Goal: Check status: Check status

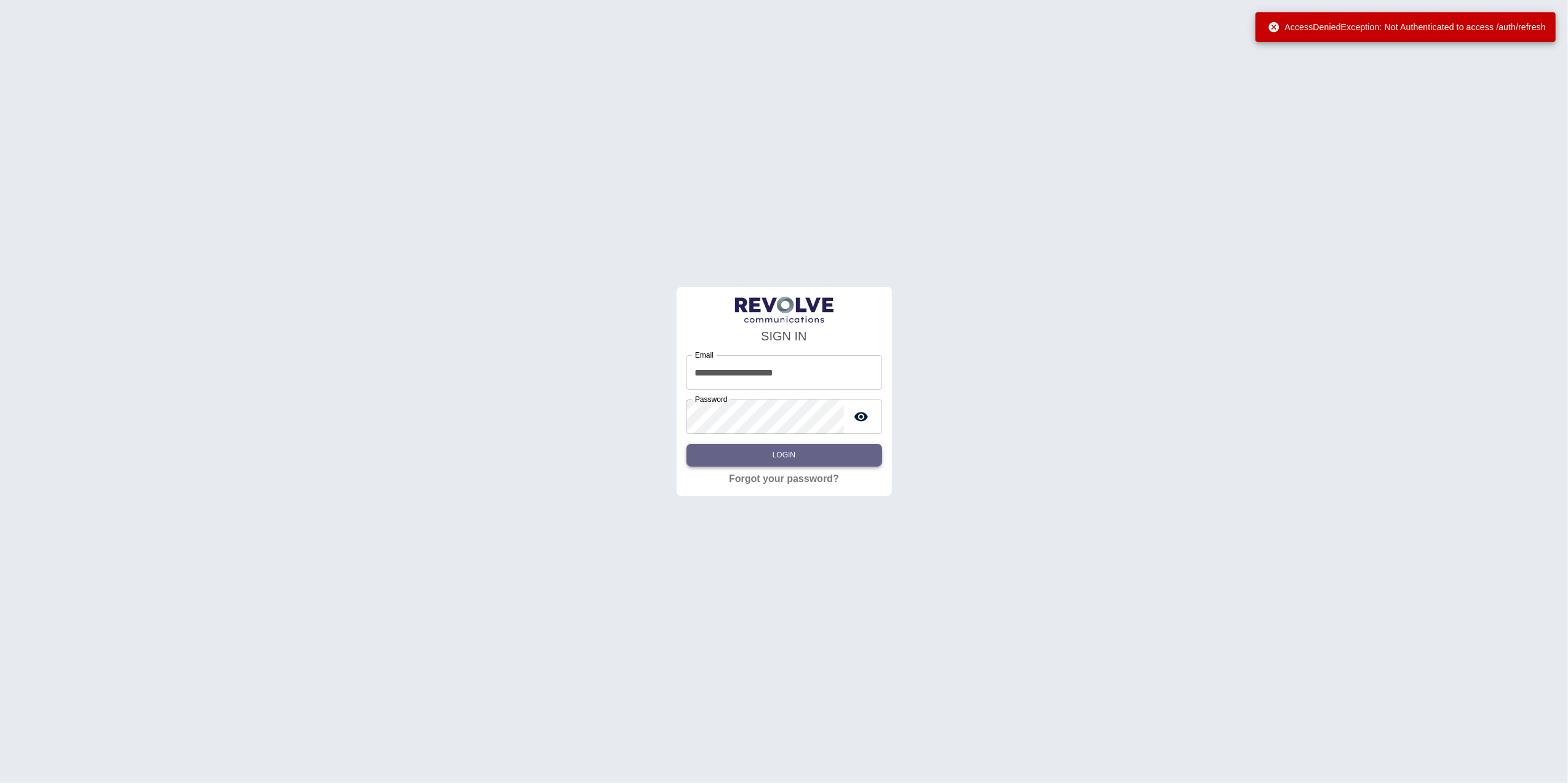
click at [805, 453] on button "Login" at bounding box center [784, 455] width 196 height 23
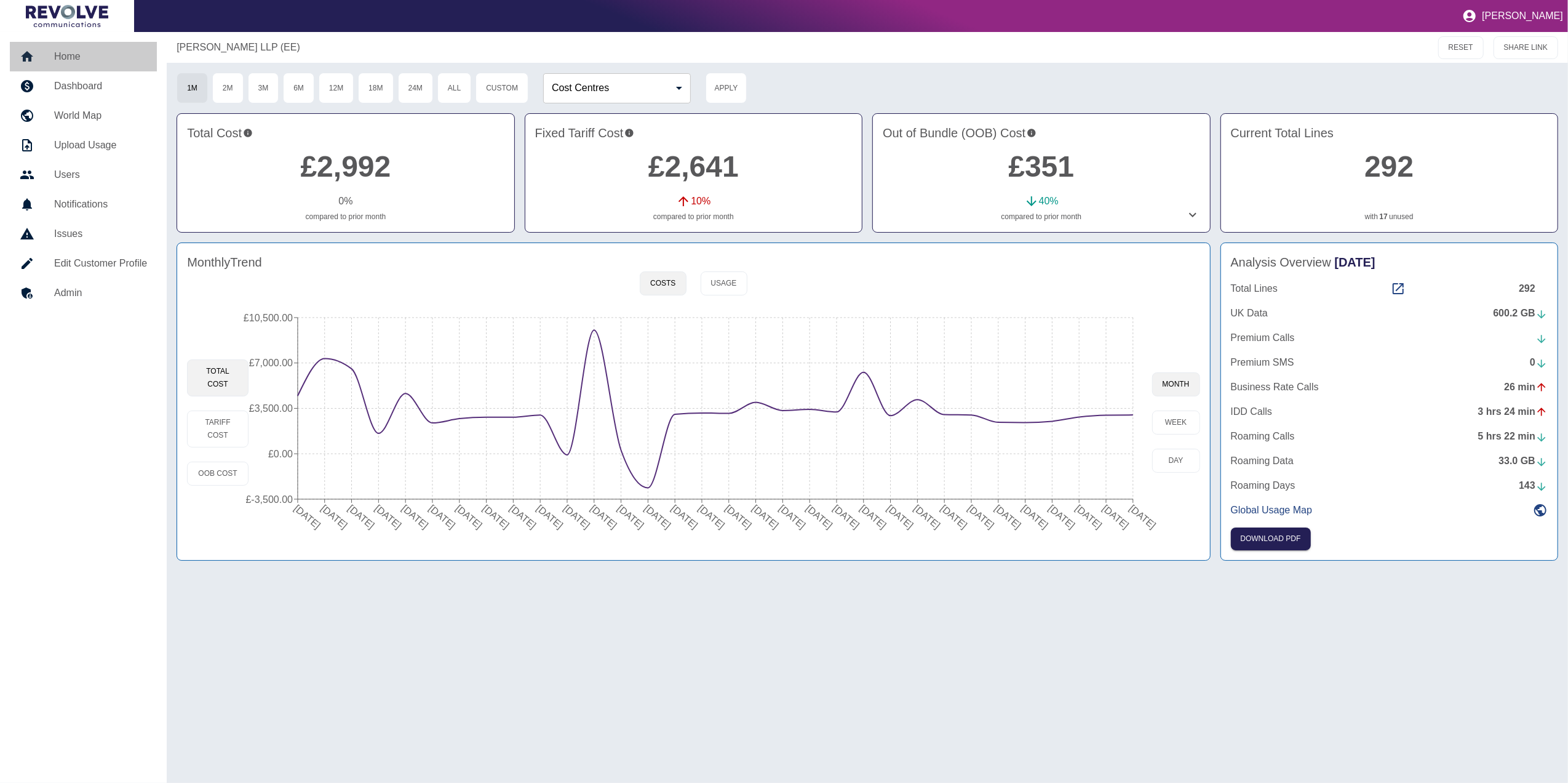
click at [87, 61] on h5 "Home" at bounding box center [101, 57] width 93 height 15
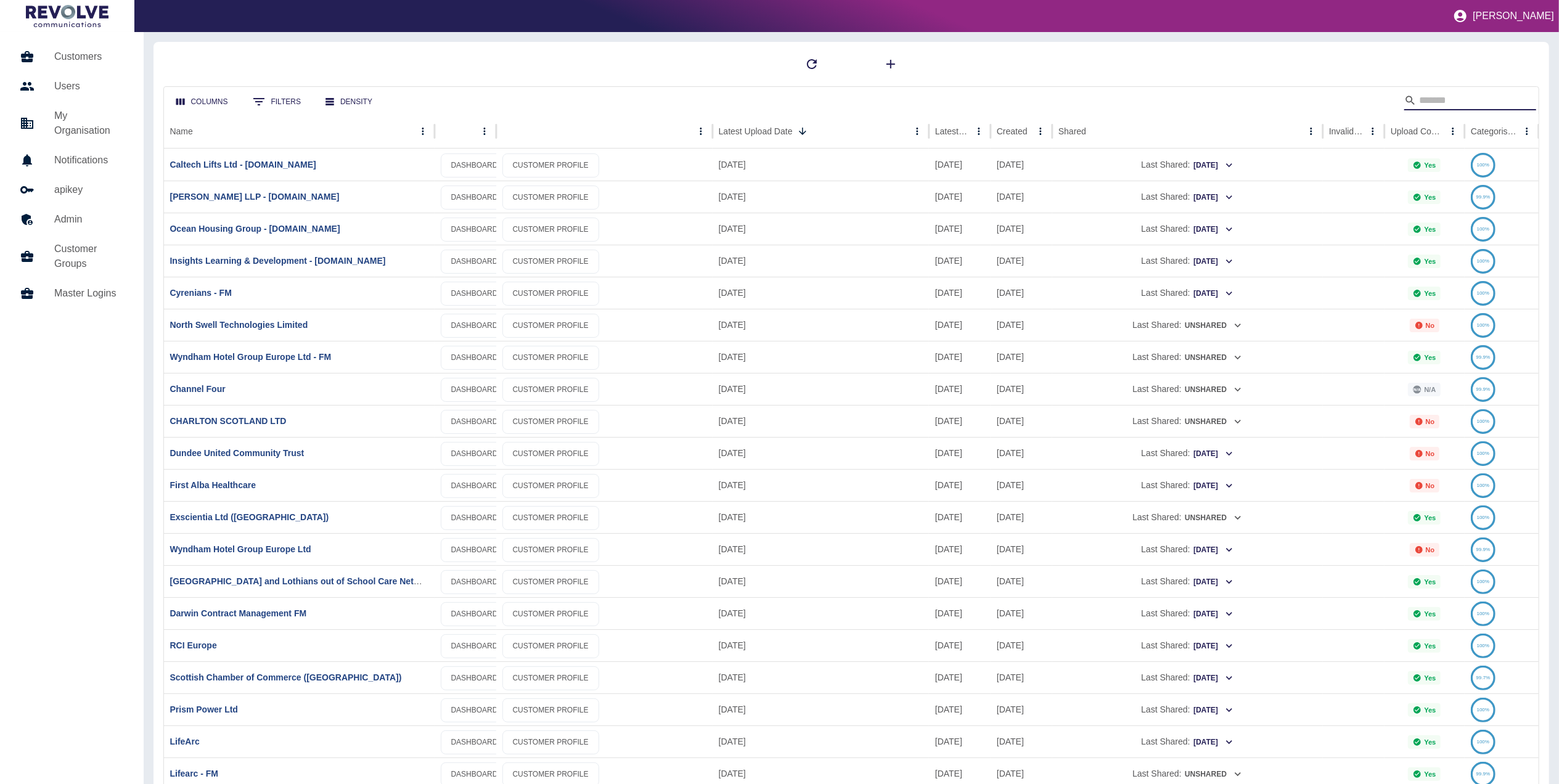
click at [1445, 104] on input "Search" at bounding box center [1468, 101] width 99 height 20
click at [1338, 100] on div "Columns 0 Filters Density" at bounding box center [852, 101] width 1376 height 28
click at [265, 422] on link "CHARLTON SCOTLAND LTD" at bounding box center [228, 421] width 116 height 10
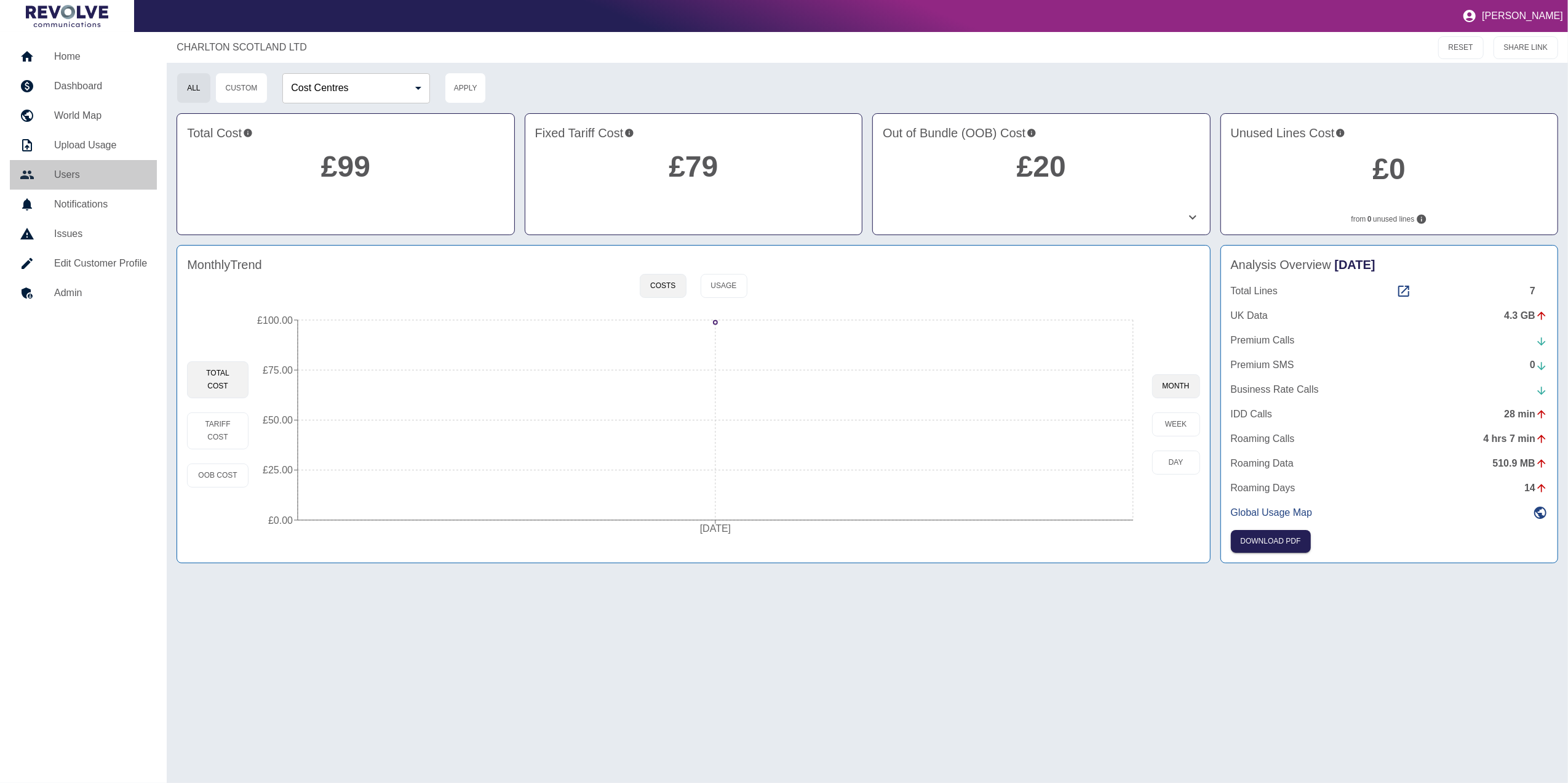
click at [96, 176] on h5 "Users" at bounding box center [101, 175] width 93 height 15
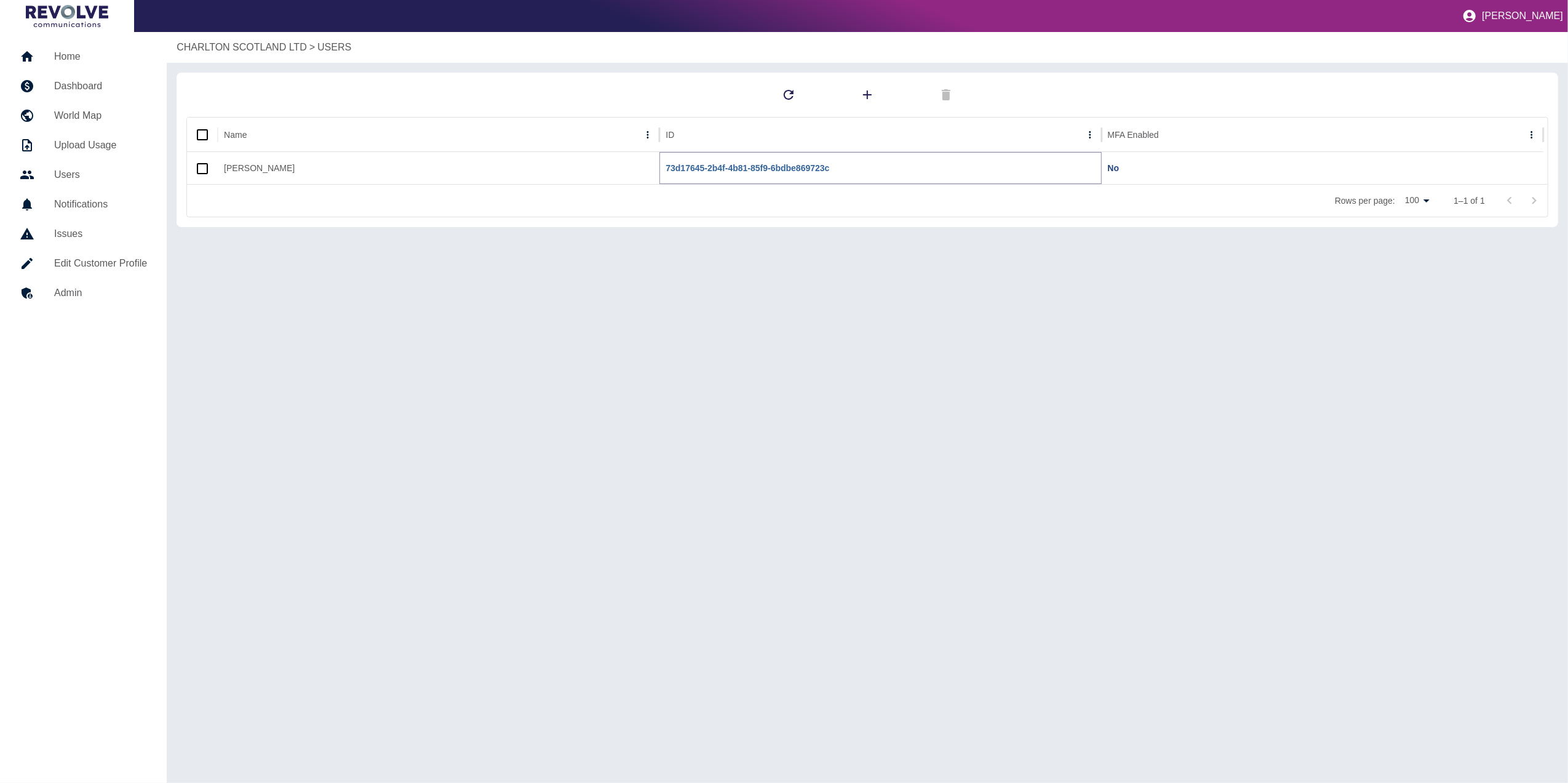
click at [722, 163] on link "73d17645-2b4f-4b81-85f9-6bdbe869723c" at bounding box center [747, 168] width 164 height 10
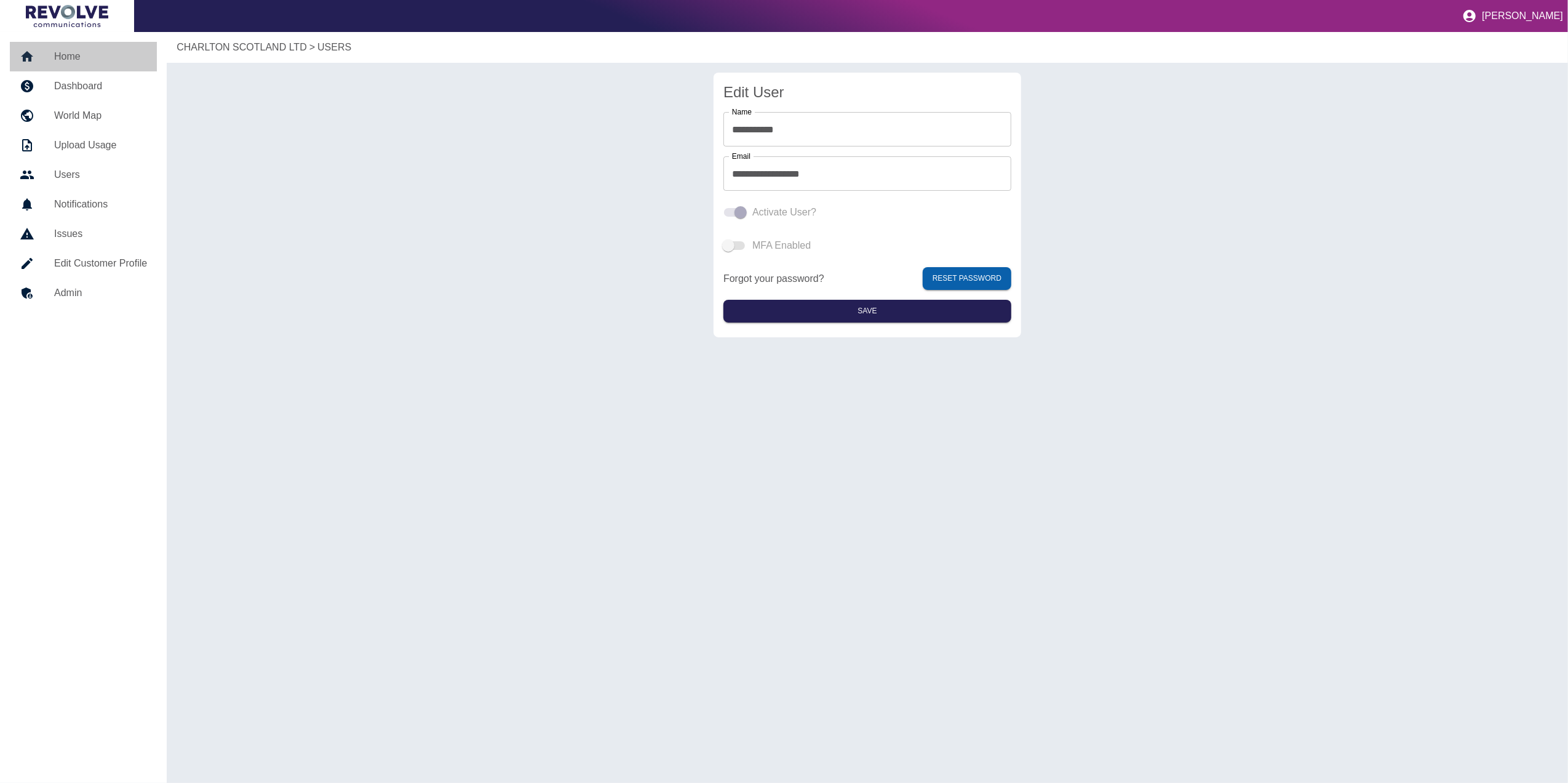
click at [87, 42] on link "Home" at bounding box center [83, 57] width 147 height 29
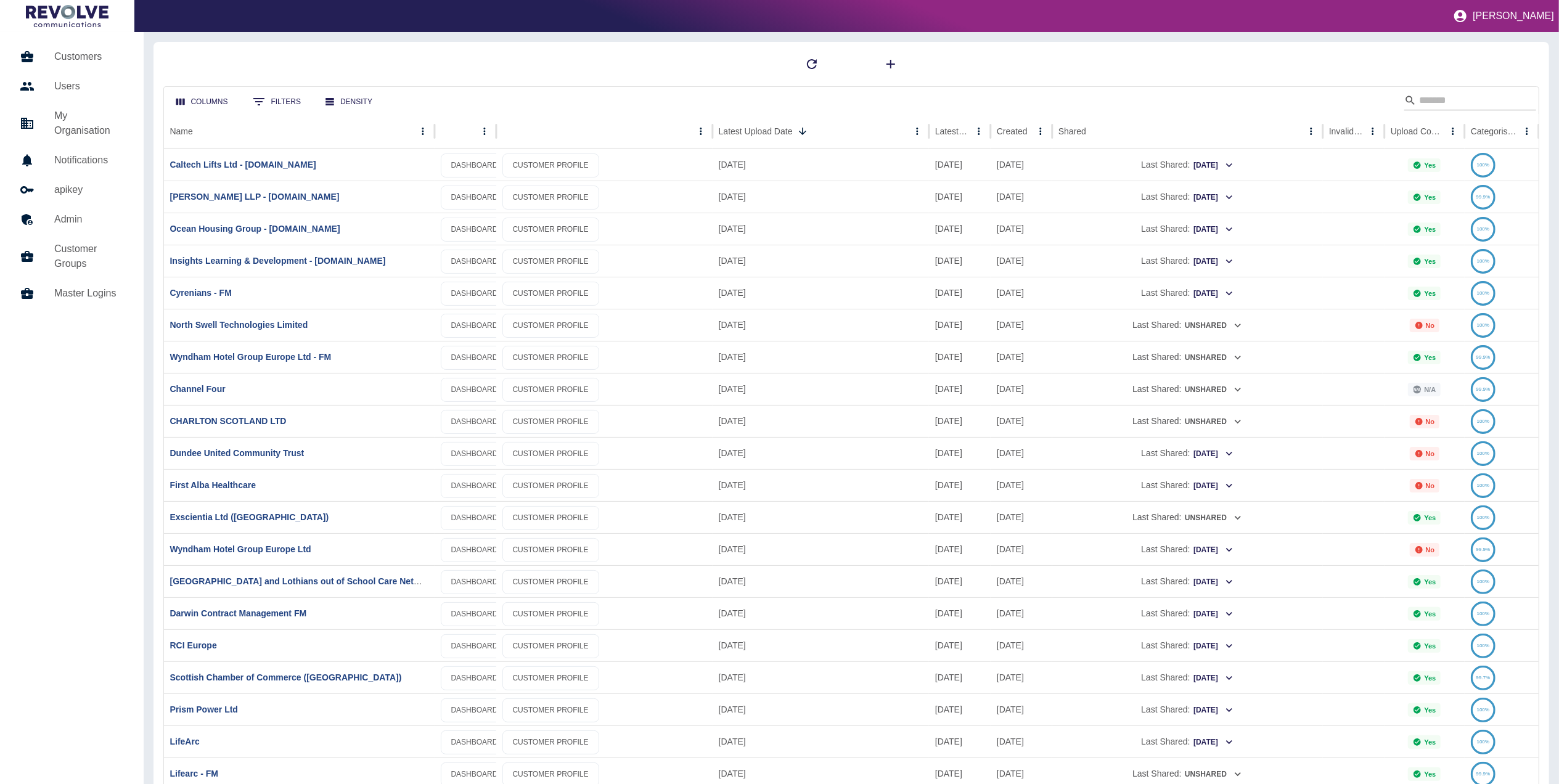
click at [1466, 97] on input "Search" at bounding box center [1468, 101] width 99 height 20
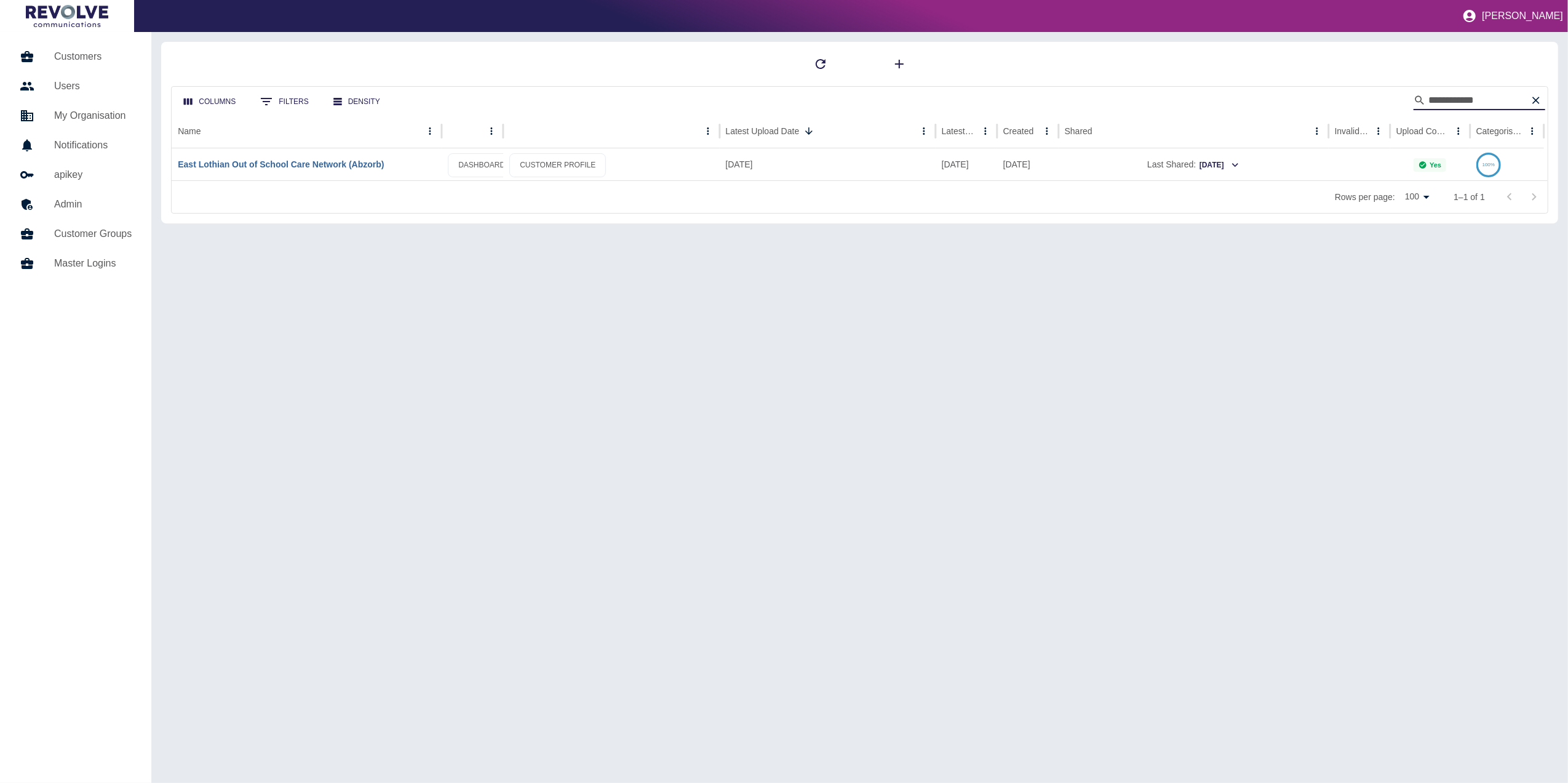
type input "**********"
click at [315, 165] on link "East Lothian Out of School Care Network (Abzorb)" at bounding box center [280, 164] width 206 height 10
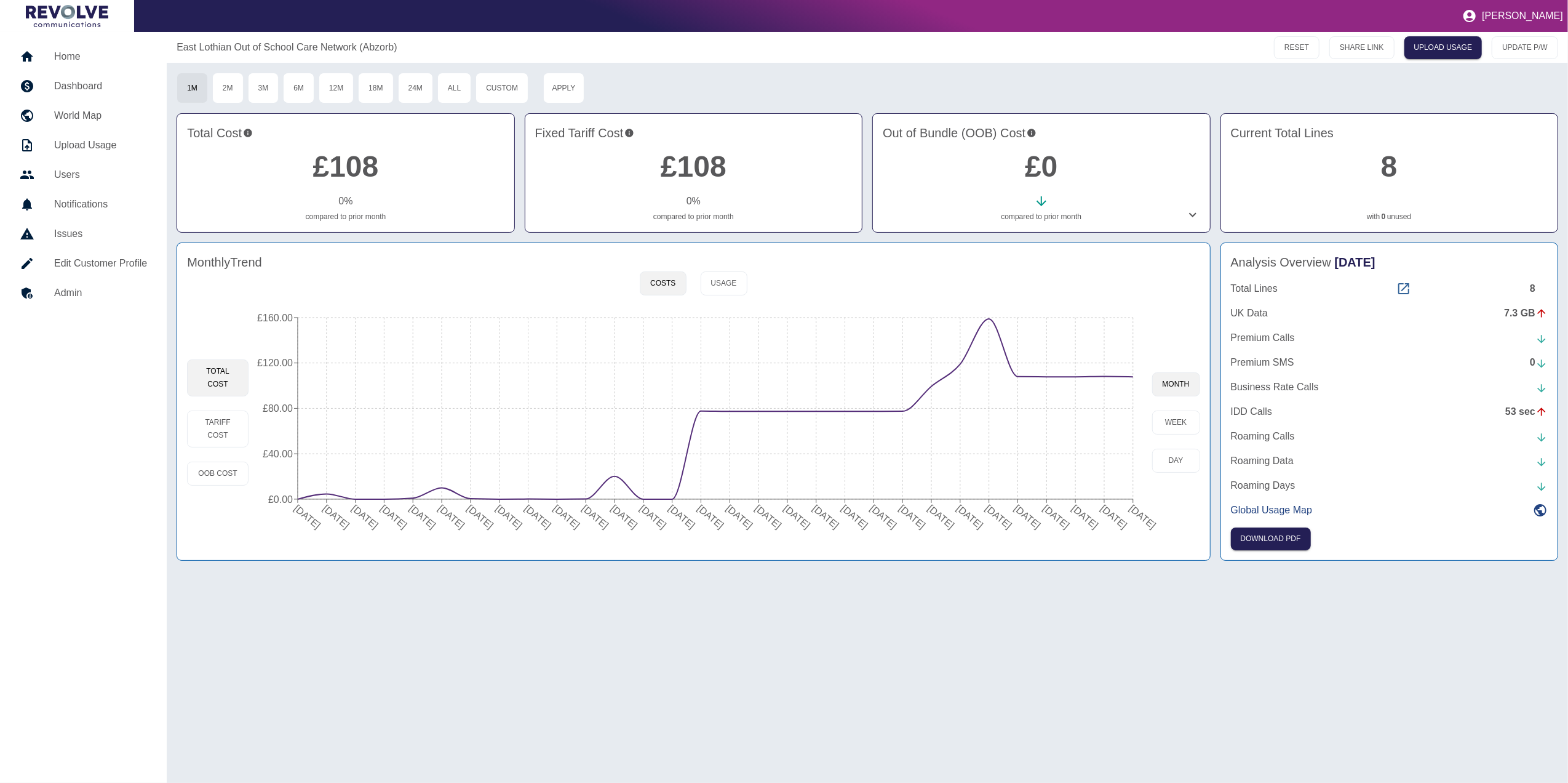
click at [1404, 283] on icon at bounding box center [1404, 288] width 15 height 15
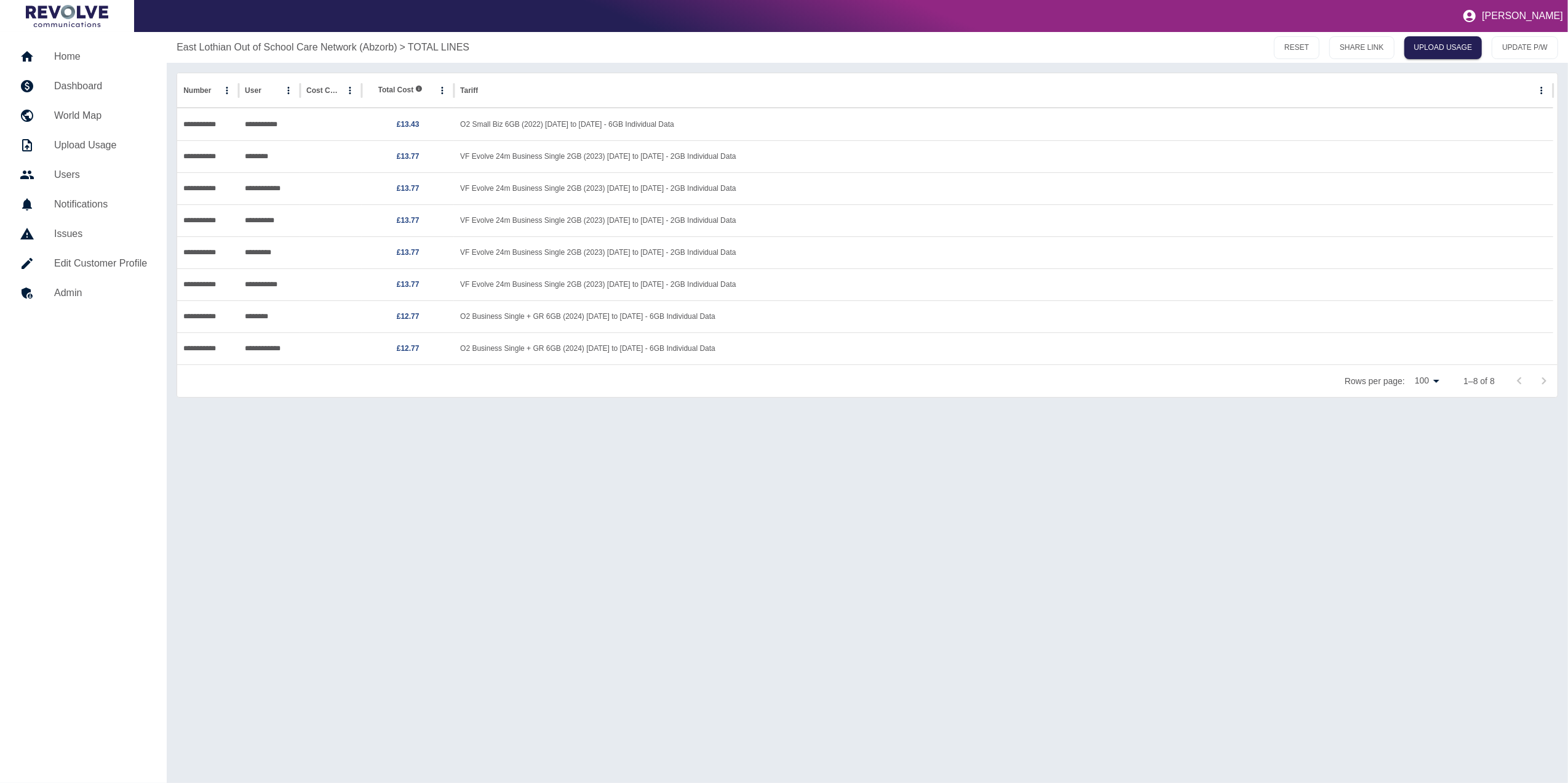
click at [1259, 451] on div "**********" at bounding box center [867, 408] width 1401 height 751
click at [101, 87] on h5 "Dashboard" at bounding box center [101, 86] width 93 height 15
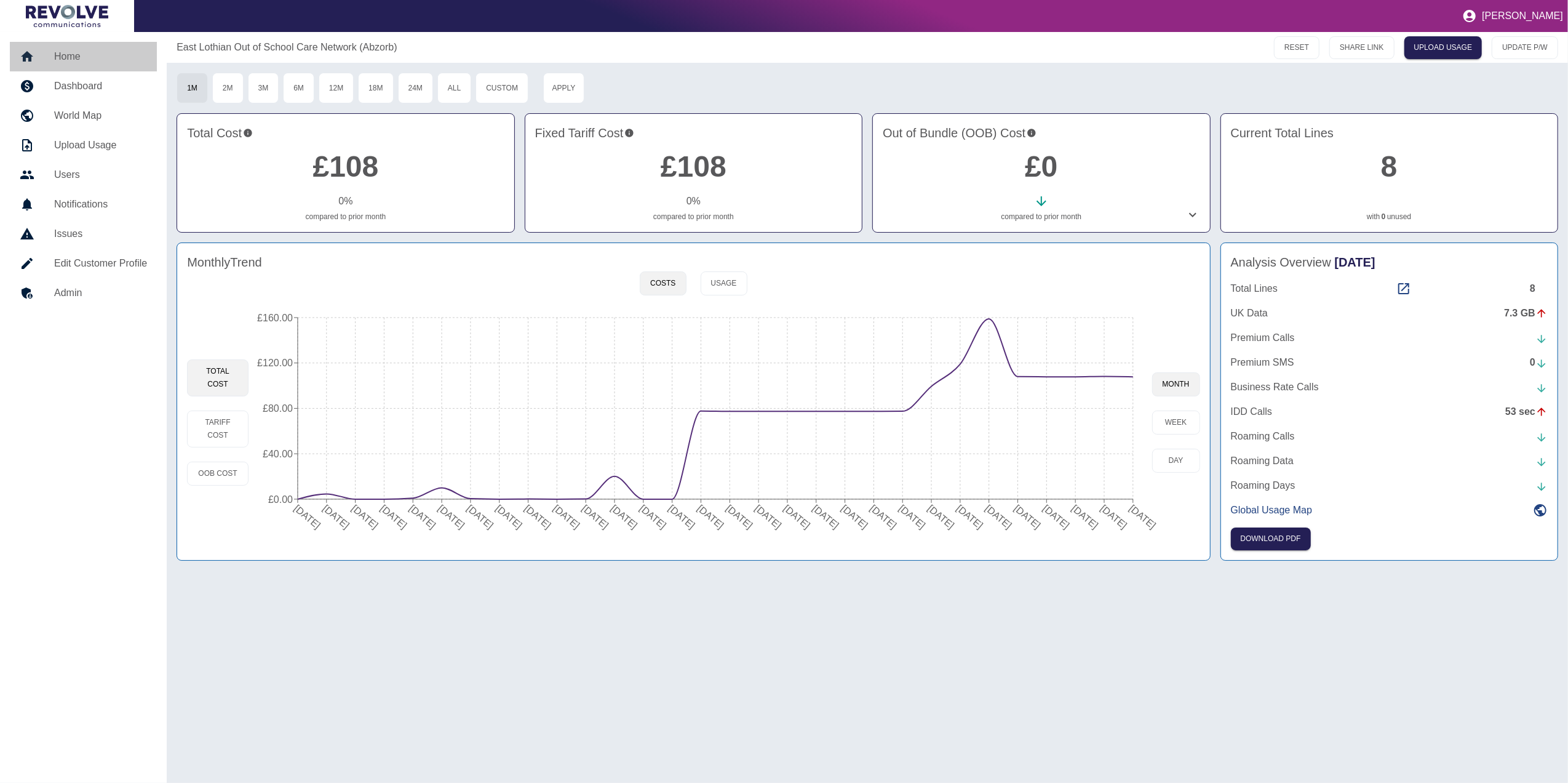
click at [85, 52] on h5 "Home" at bounding box center [101, 57] width 93 height 15
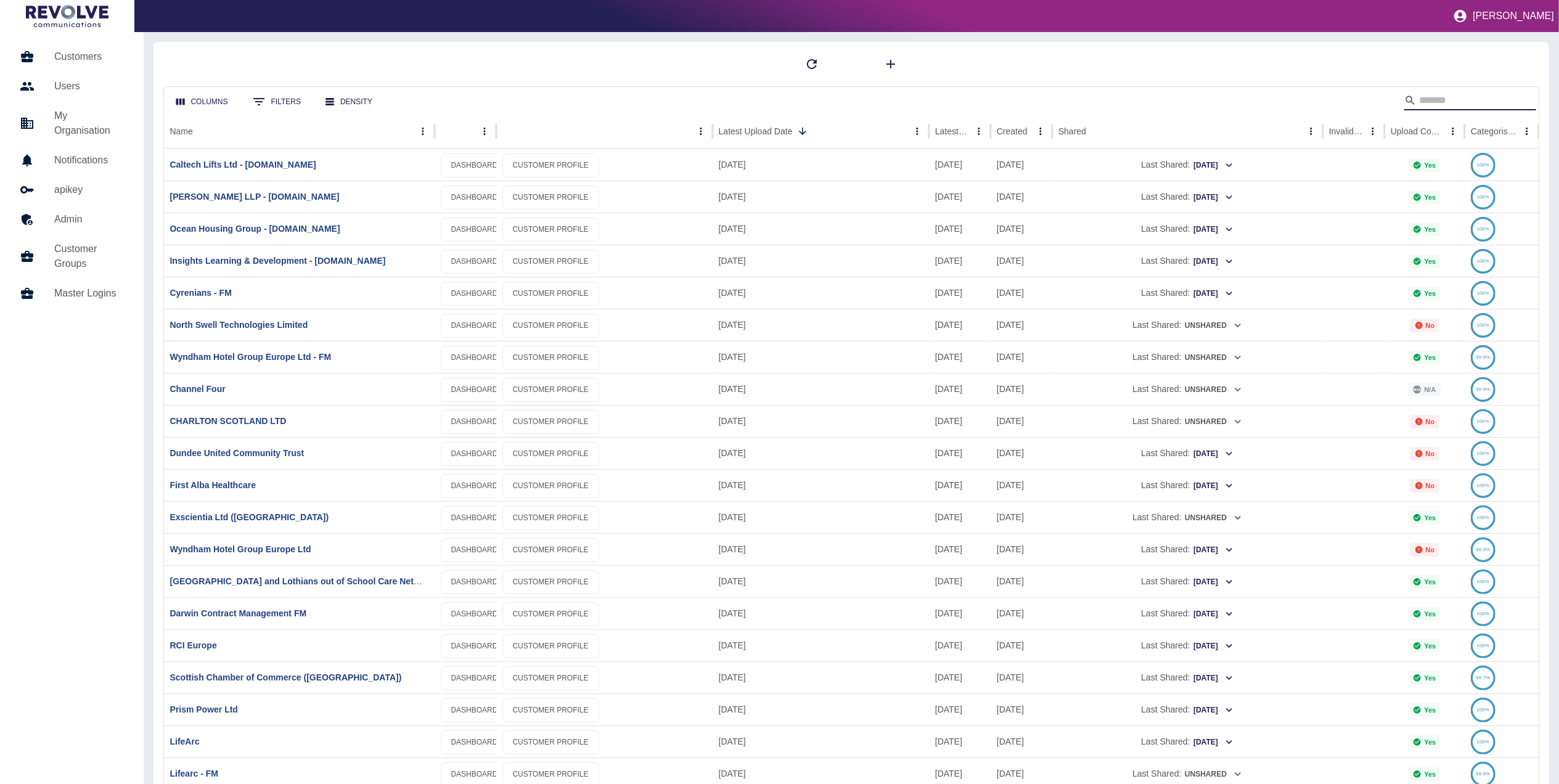
click at [1476, 95] on input "Search" at bounding box center [1468, 101] width 99 height 20
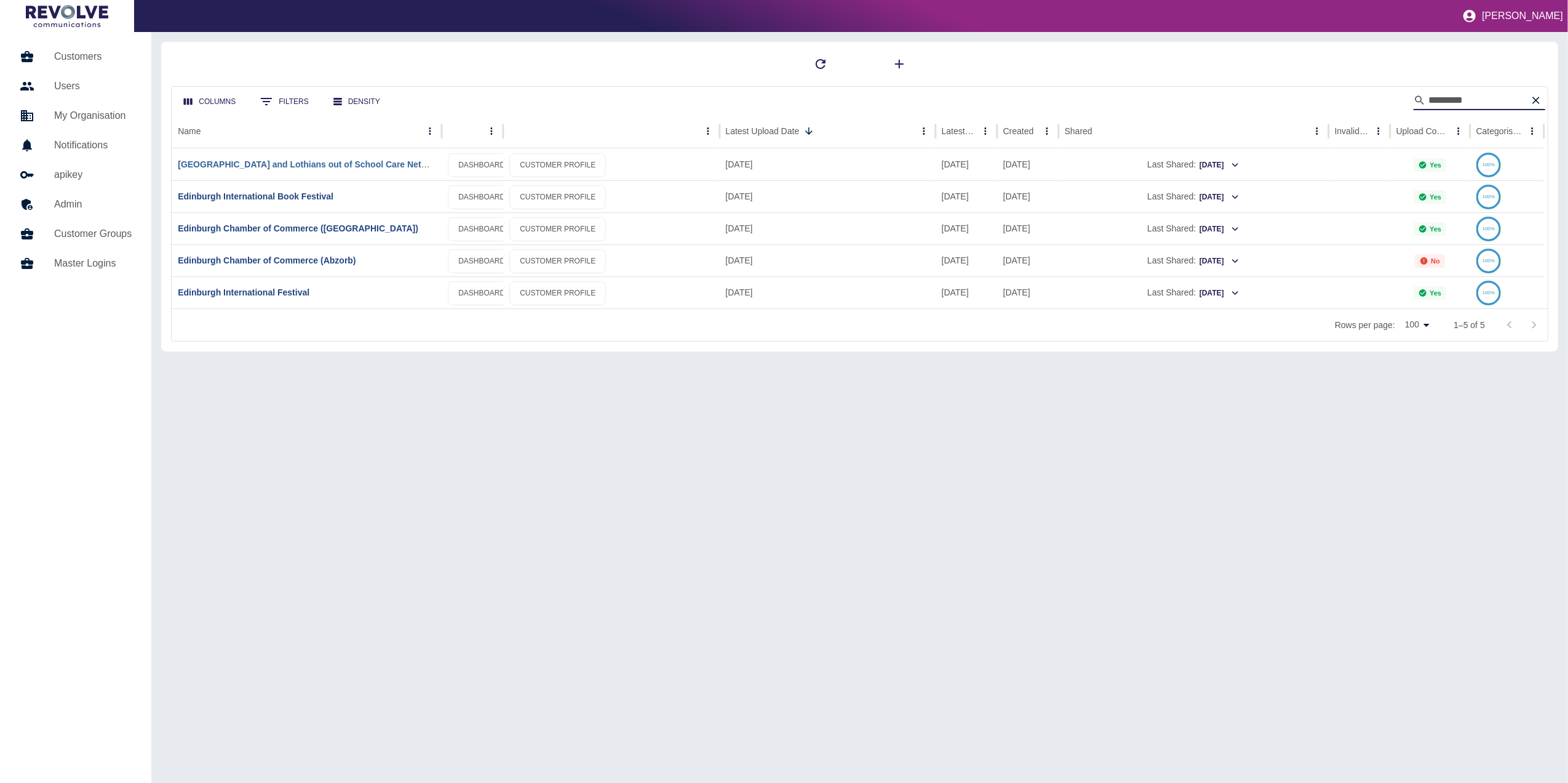
type input "*********"
click at [333, 166] on link "[GEOGRAPHIC_DATA] and Lothians out of School Care Network ([GEOGRAPHIC_DATA])" at bounding box center [359, 164] width 363 height 10
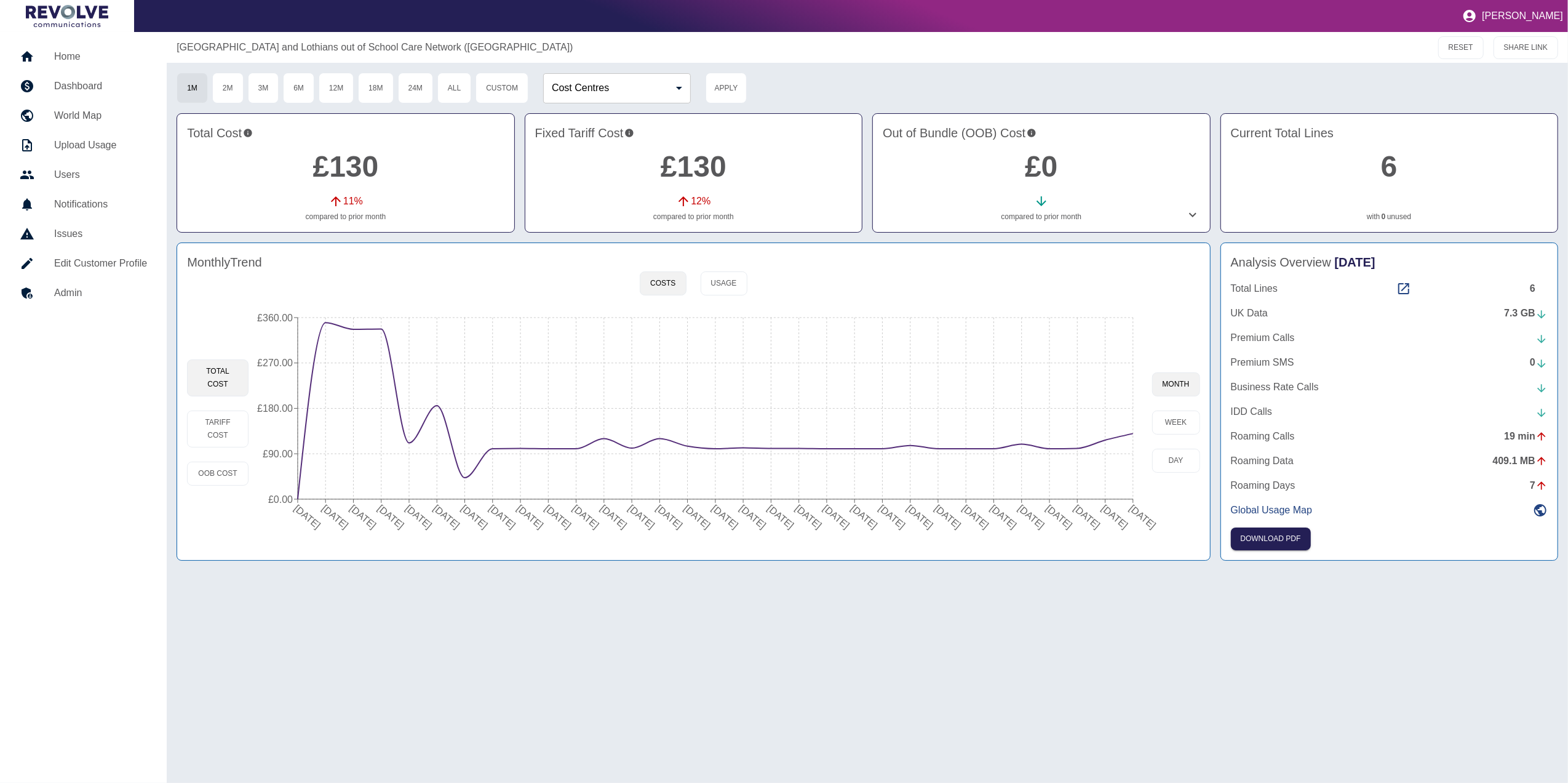
click at [1390, 288] on div "Total Lines 6" at bounding box center [1390, 288] width 317 height 15
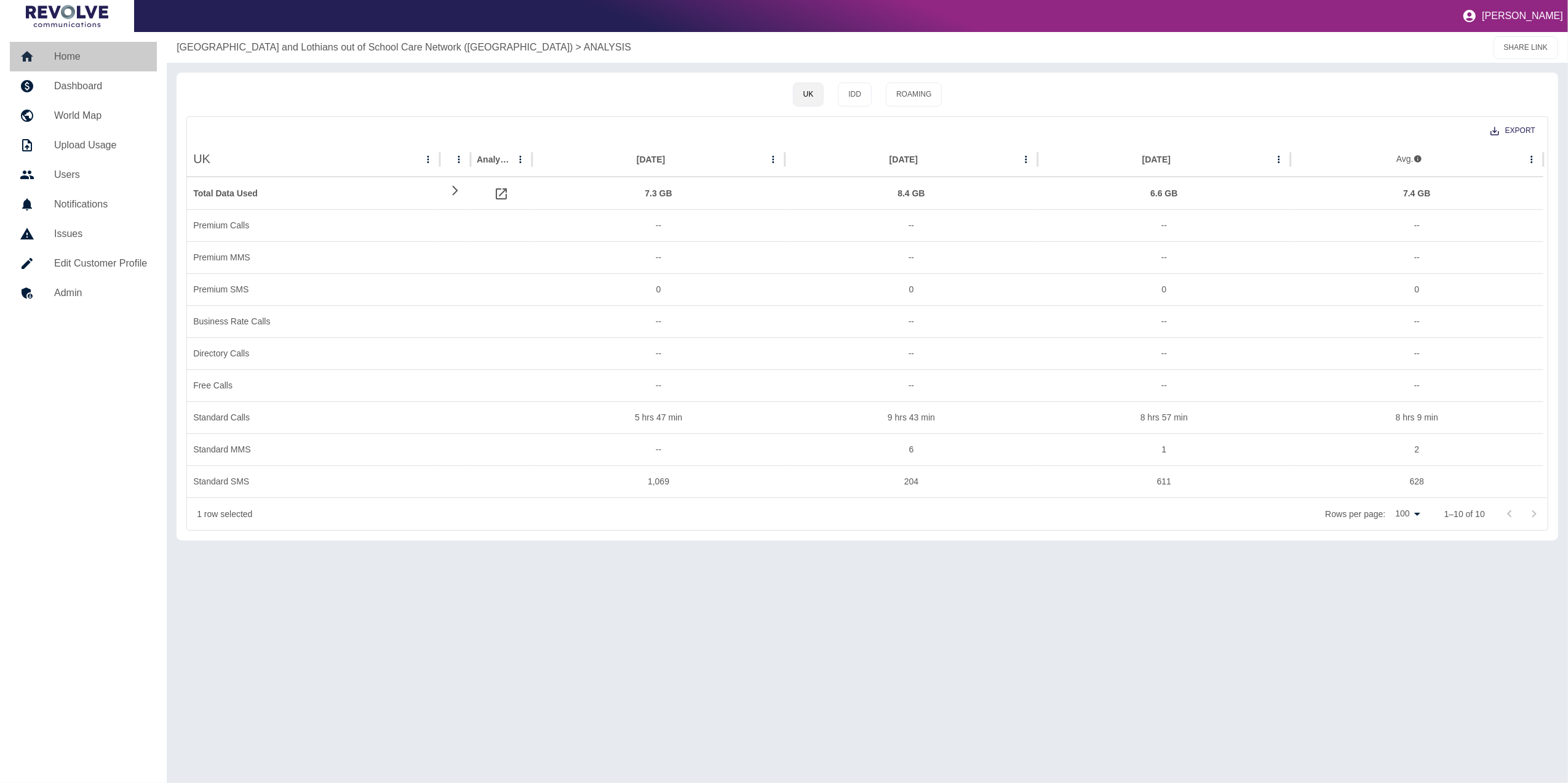
click at [81, 70] on link "Home" at bounding box center [83, 57] width 147 height 29
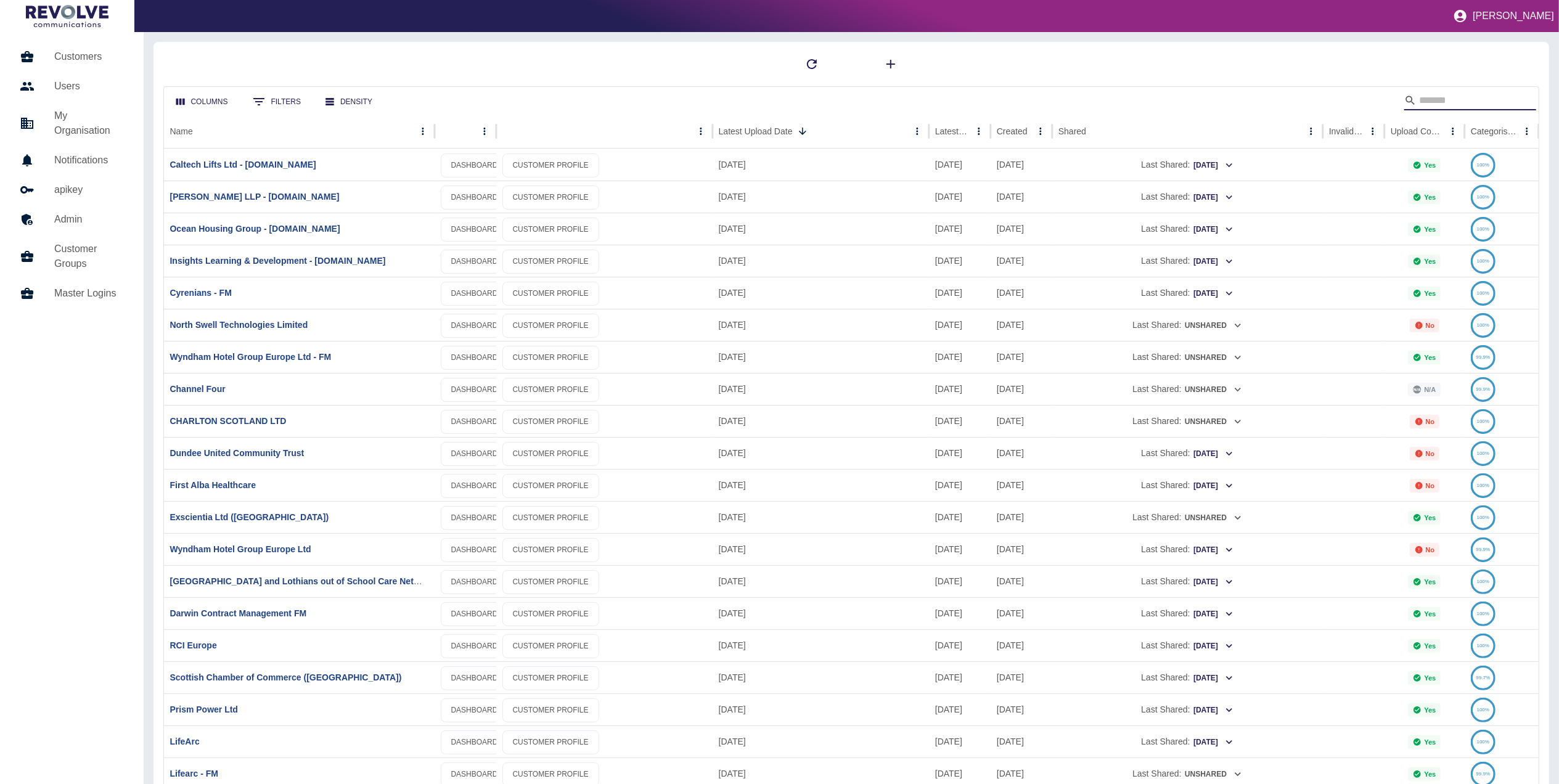
click at [1451, 104] on input "Search" at bounding box center [1468, 101] width 99 height 20
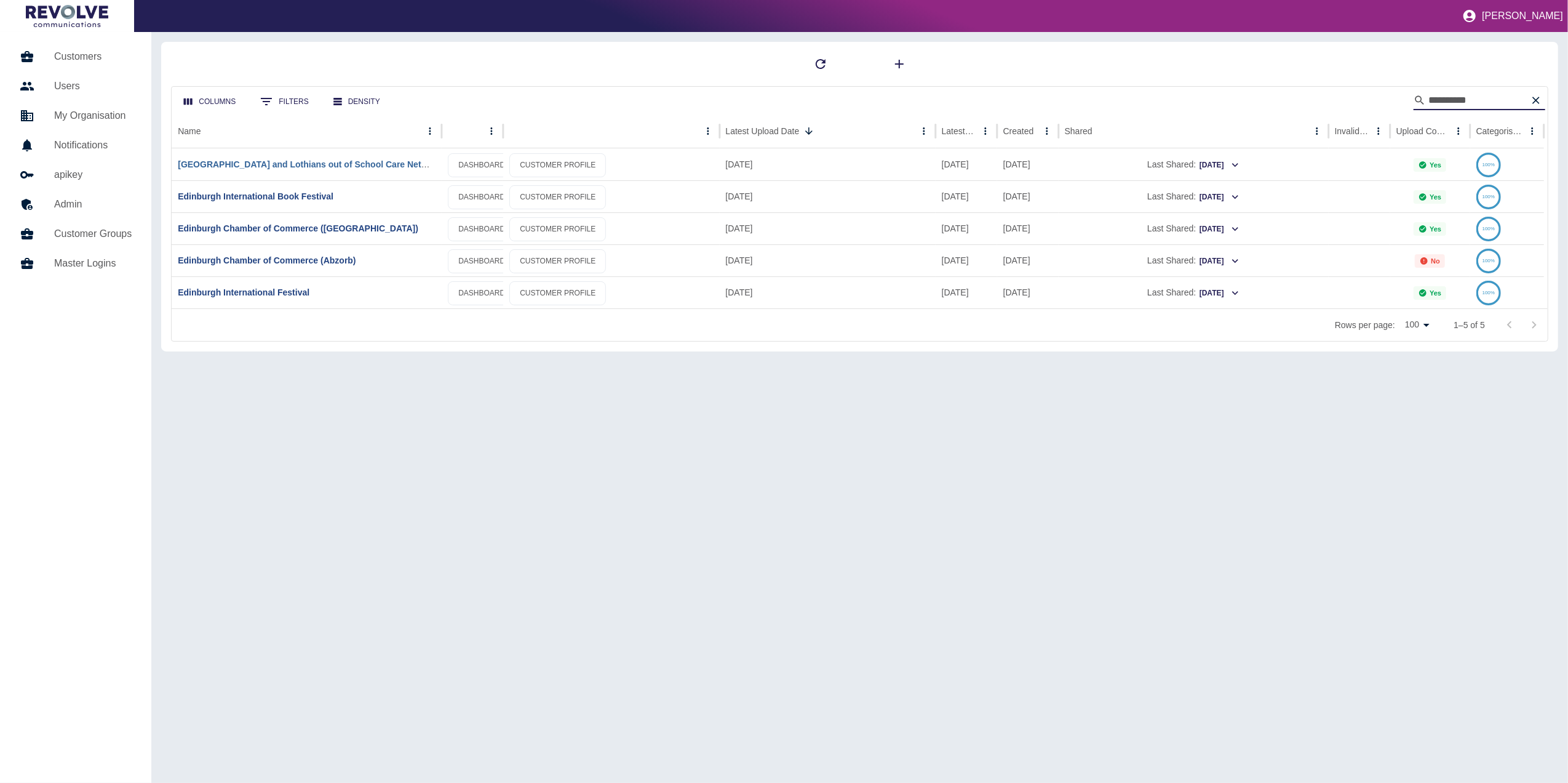
type input "*********"
click at [340, 159] on link "[GEOGRAPHIC_DATA] and Lothians out of School Care Network ([GEOGRAPHIC_DATA])" at bounding box center [359, 164] width 363 height 10
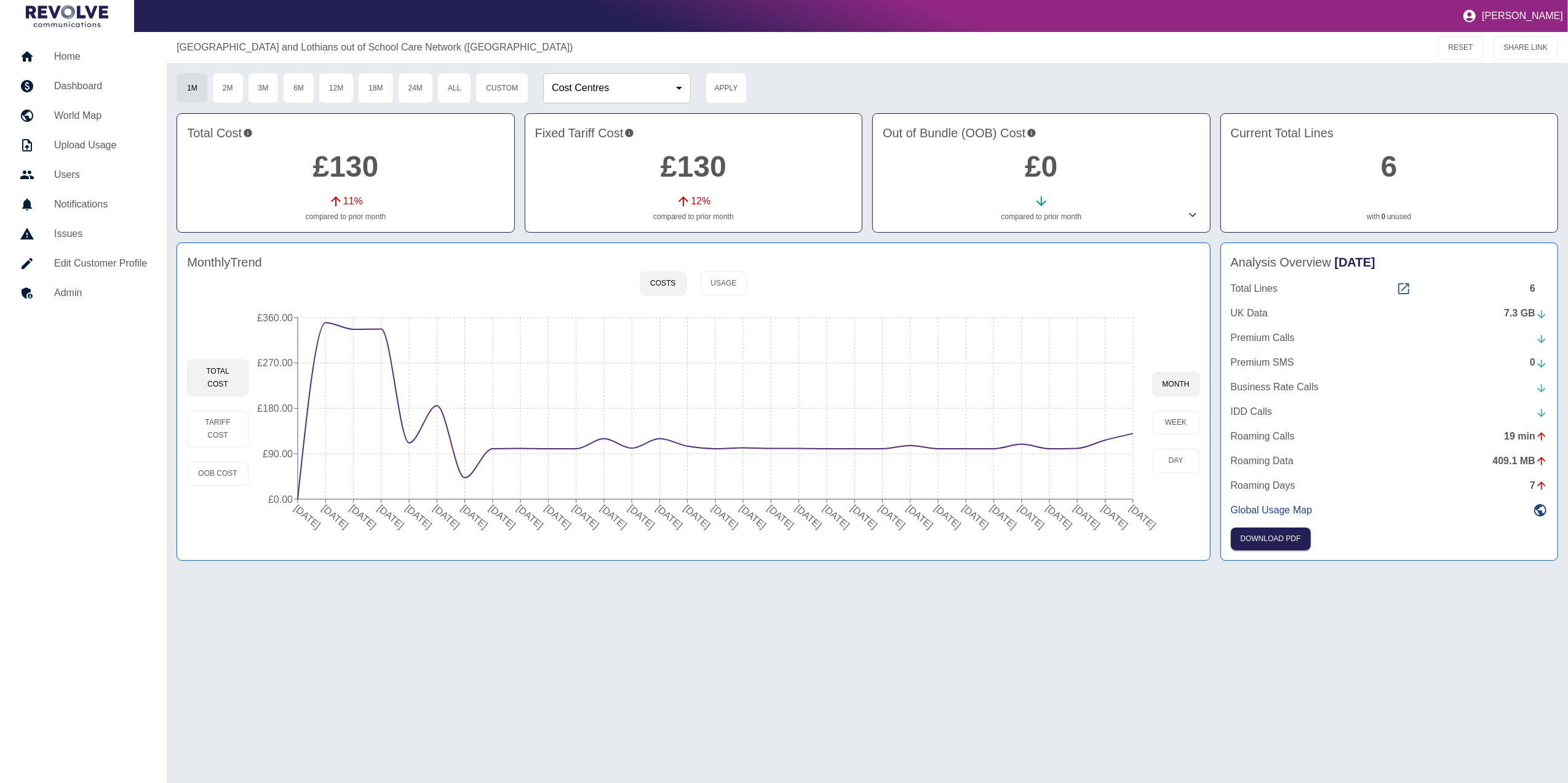
click at [1406, 294] on icon at bounding box center [1404, 288] width 11 height 11
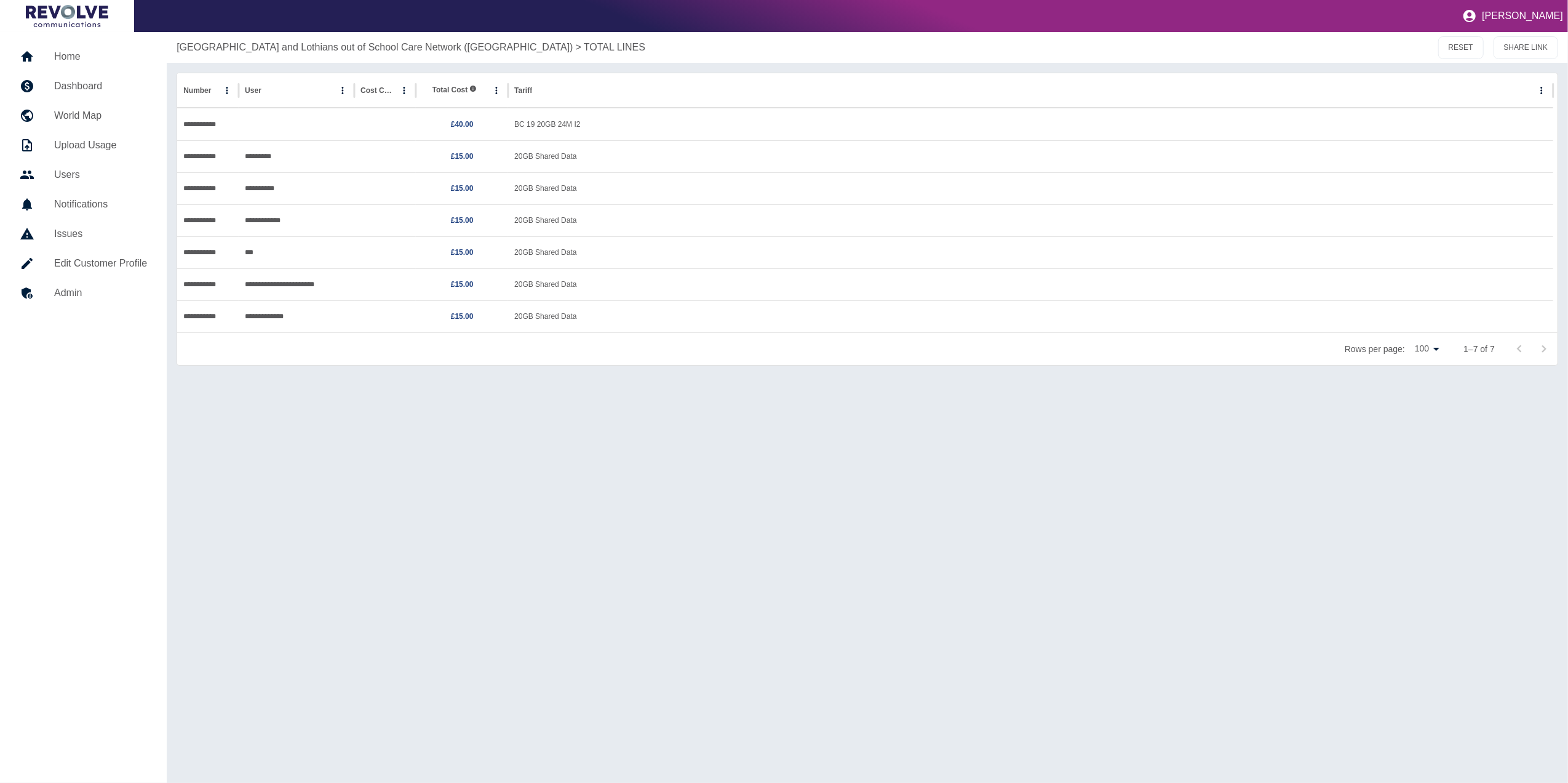
click at [95, 89] on h5 "Dashboard" at bounding box center [101, 86] width 93 height 15
